Goal: Transaction & Acquisition: Obtain resource

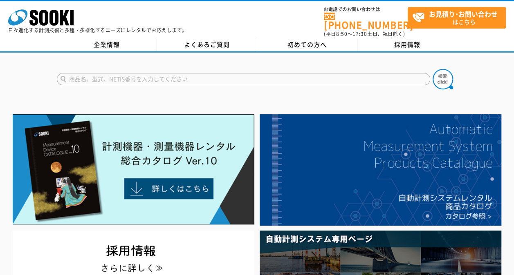
click at [245, 73] on input "text" at bounding box center [243, 79] width 373 height 12
type input "k"
type input "内視鏡"
click at [432, 69] on button at bounding box center [442, 79] width 20 height 20
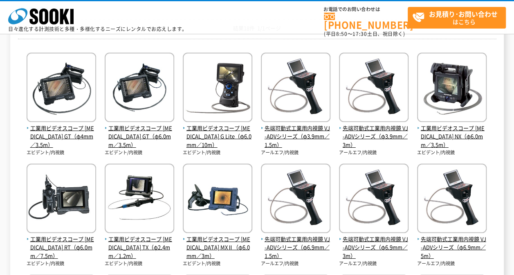
scroll to position [134, 0]
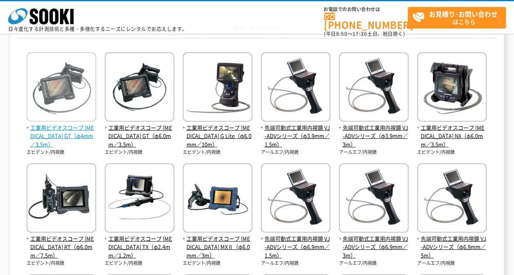
click at [68, 125] on span "工業用ビデオスコープ IPLEX GT（φ4mm／3.5m）" at bounding box center [61, 136] width 69 height 25
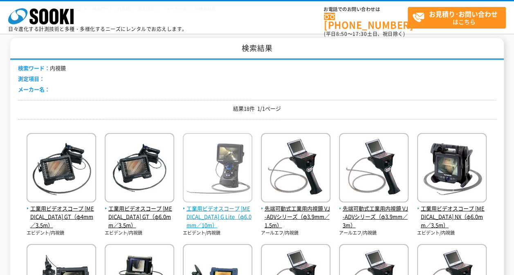
scroll to position [0, 0]
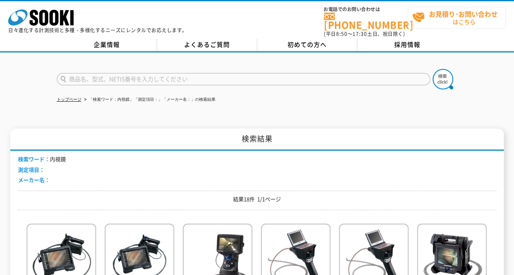
click at [442, 16] on strong "お見積り･お問い合わせ" at bounding box center [463, 14] width 69 height 10
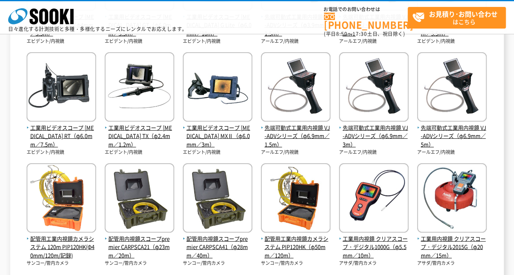
scroll to position [263, 0]
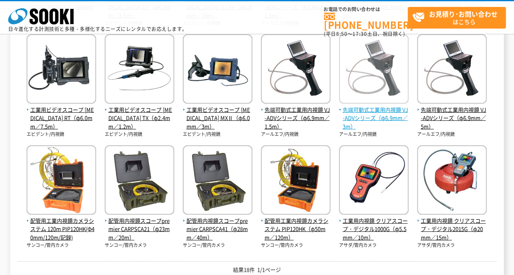
click at [367, 90] on img at bounding box center [373, 70] width 69 height 72
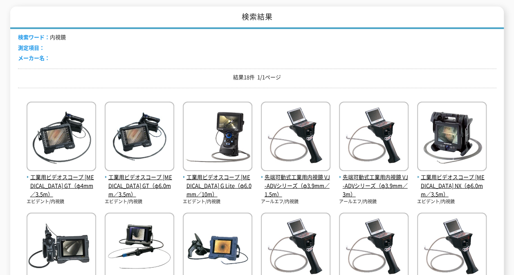
scroll to position [0, 0]
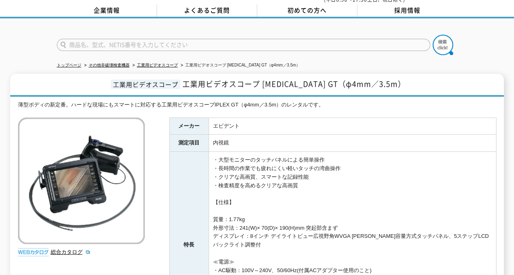
scroll to position [34, 0]
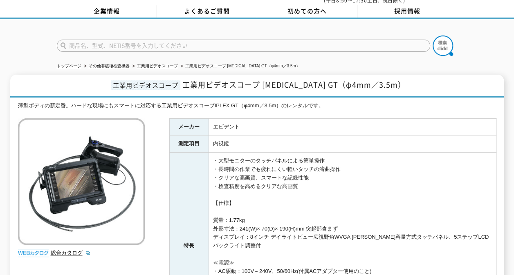
click at [81, 179] on img at bounding box center [81, 181] width 127 height 127
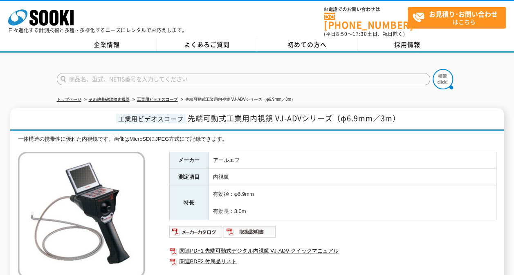
scroll to position [163, 0]
